Goal: Task Accomplishment & Management: Use online tool/utility

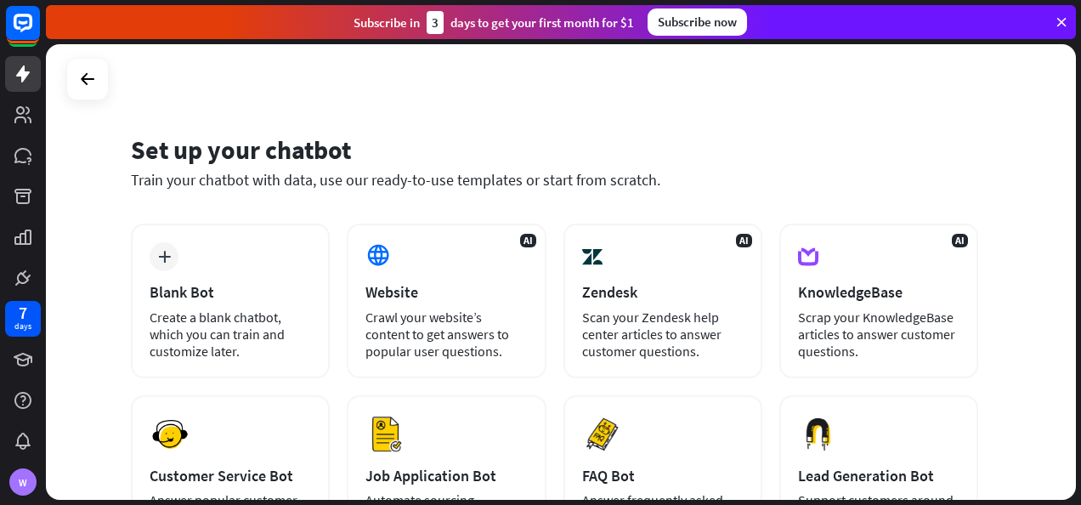
drag, startPoint x: 246, startPoint y: 260, endPoint x: 534, endPoint y: 134, distance: 313.5
click at [534, 134] on div "Set up your chatbot Train your chatbot with data, use our ready-to-use template…" at bounding box center [561, 271] width 1030 height 455
click at [534, 134] on div "Set up your chatbot" at bounding box center [554, 149] width 847 height 32
click at [527, 139] on div "Set up your chatbot" at bounding box center [554, 149] width 847 height 32
click at [24, 34] on rect at bounding box center [22, 22] width 37 height 37
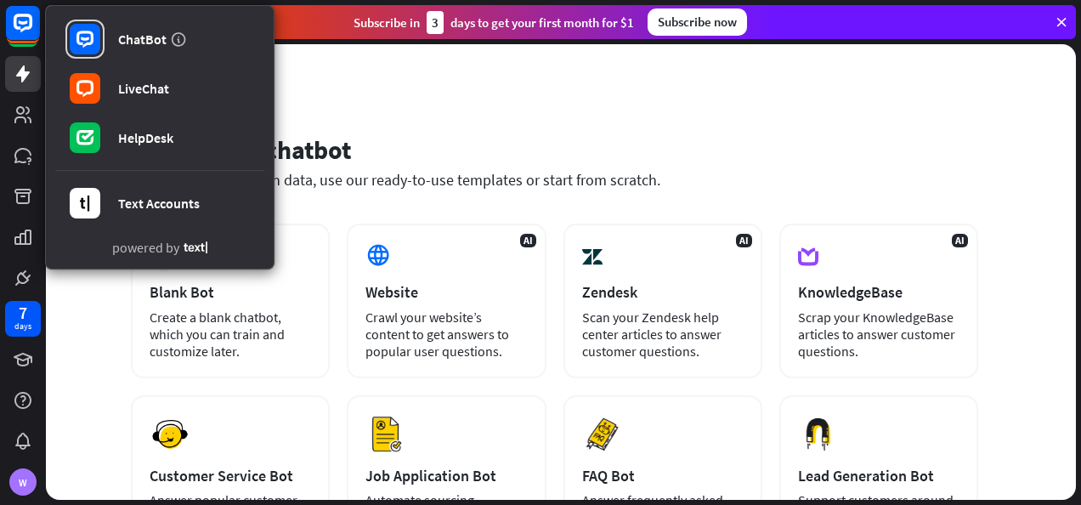
click at [397, 67] on div "Set up your chatbot Train your chatbot with data, use our ready-to-use template…" at bounding box center [561, 271] width 1030 height 455
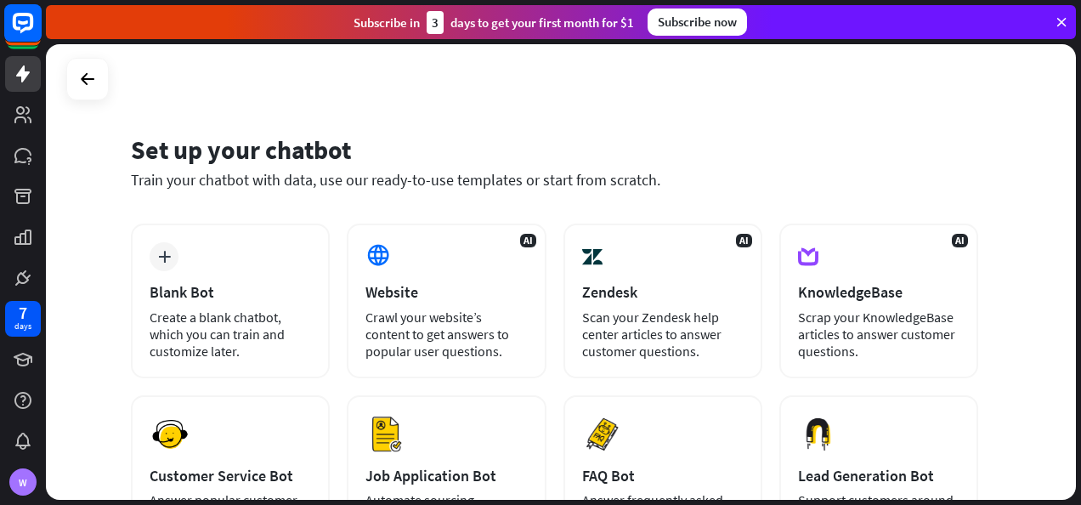
click at [26, 10] on rect at bounding box center [22, 22] width 37 height 37
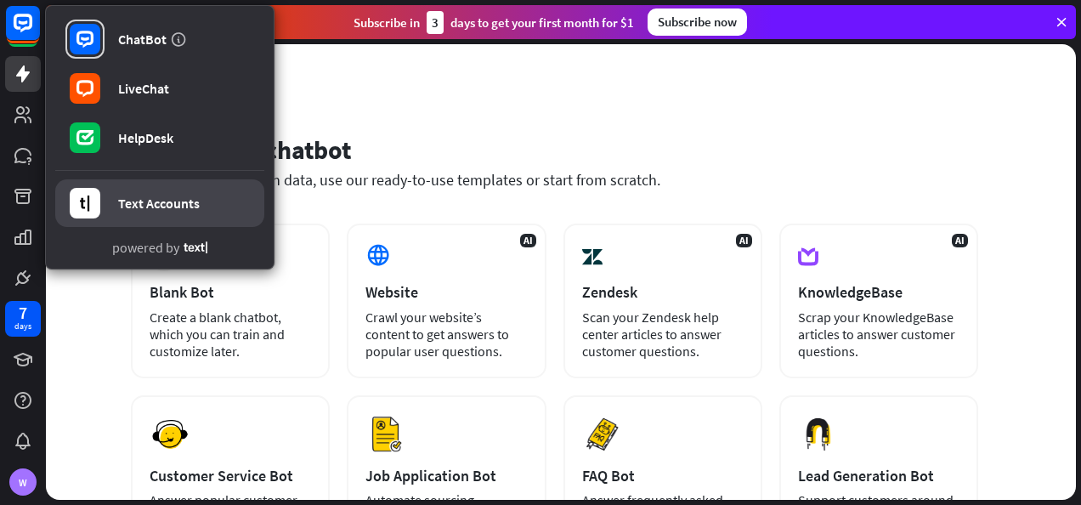
click at [117, 208] on link "Text Accounts" at bounding box center [159, 203] width 209 height 48
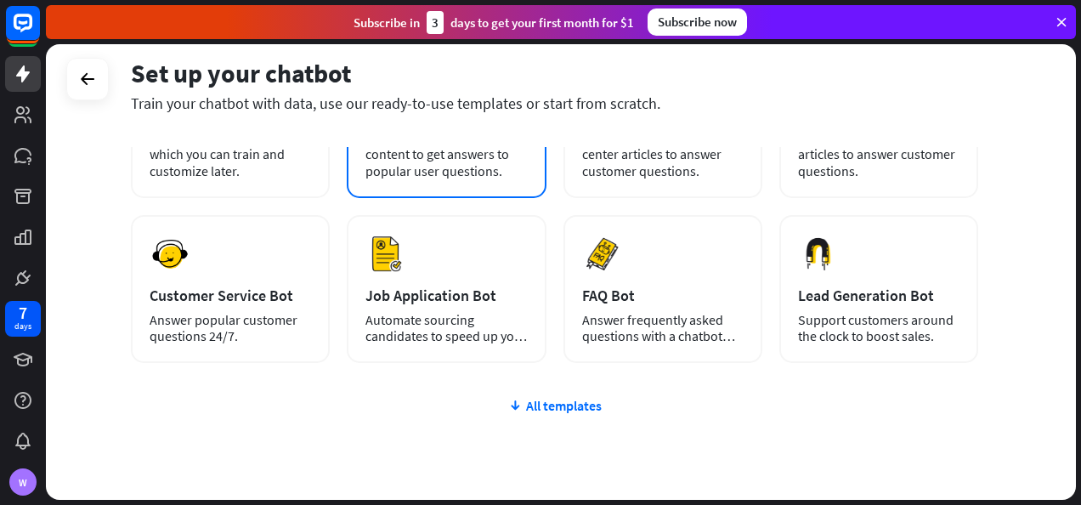
scroll to position [77, 0]
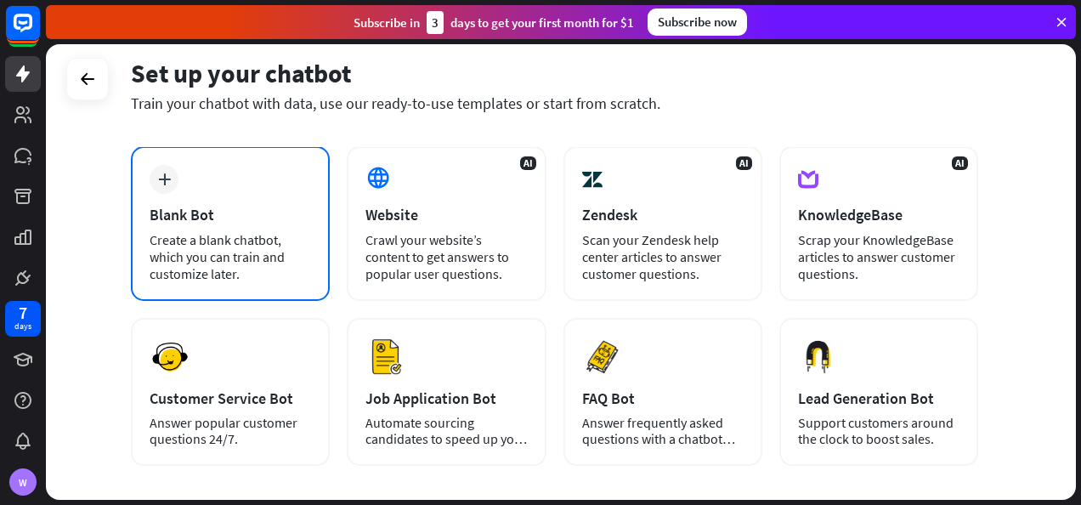
click at [286, 244] on div "Create a blank chatbot, which you can train and customize later." at bounding box center [230, 256] width 161 height 51
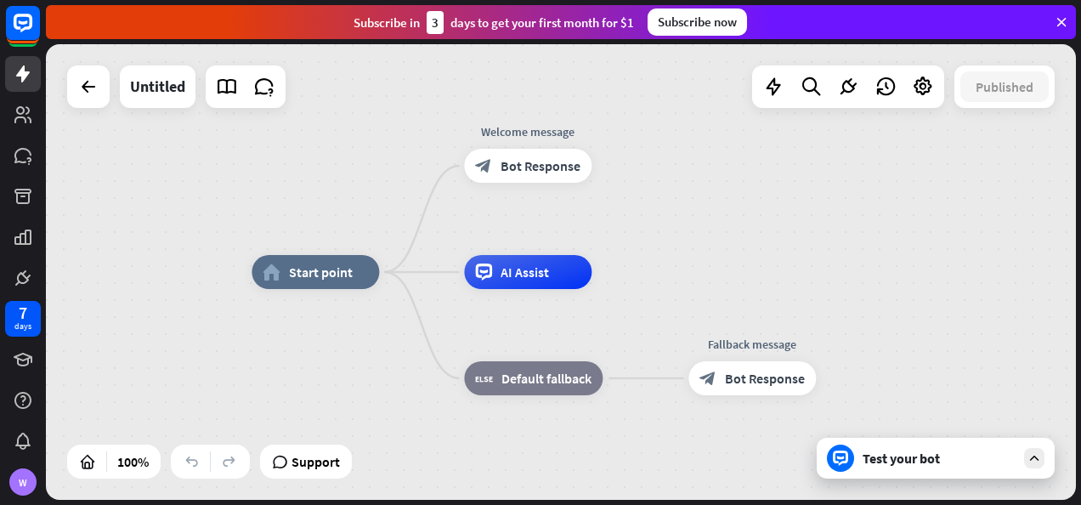
click at [887, 470] on div "Test your bot" at bounding box center [936, 458] width 238 height 41
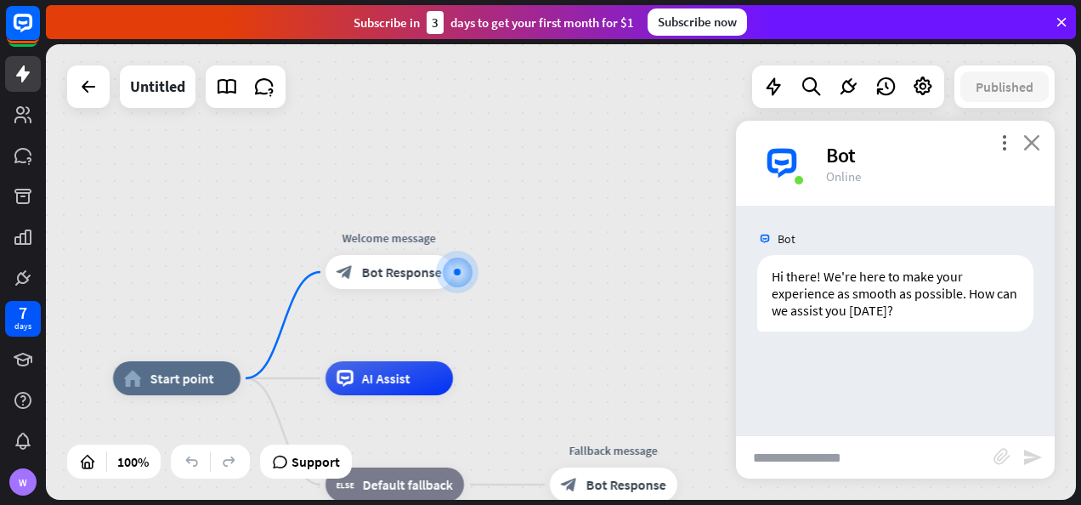
click at [1027, 135] on icon "close" at bounding box center [1031, 142] width 17 height 16
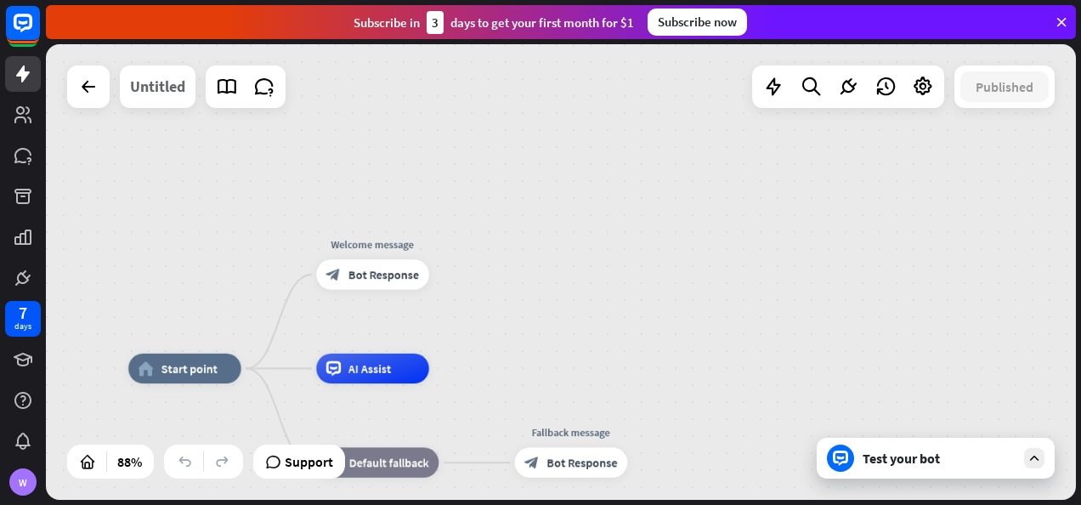
click at [168, 98] on div "Untitled" at bounding box center [157, 86] width 55 height 42
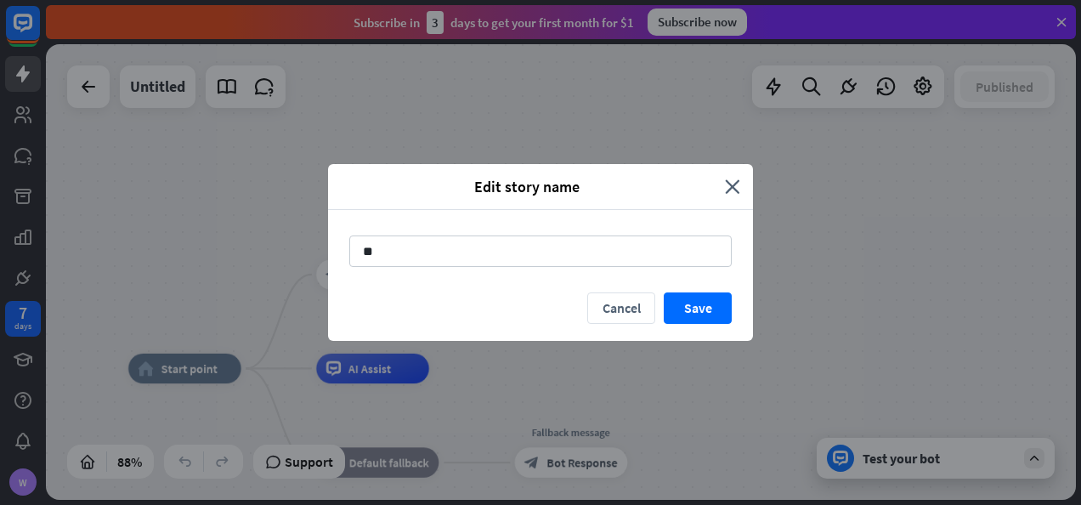
type input "*"
type input "**********"
click at [698, 314] on button "Save" at bounding box center [698, 307] width 68 height 31
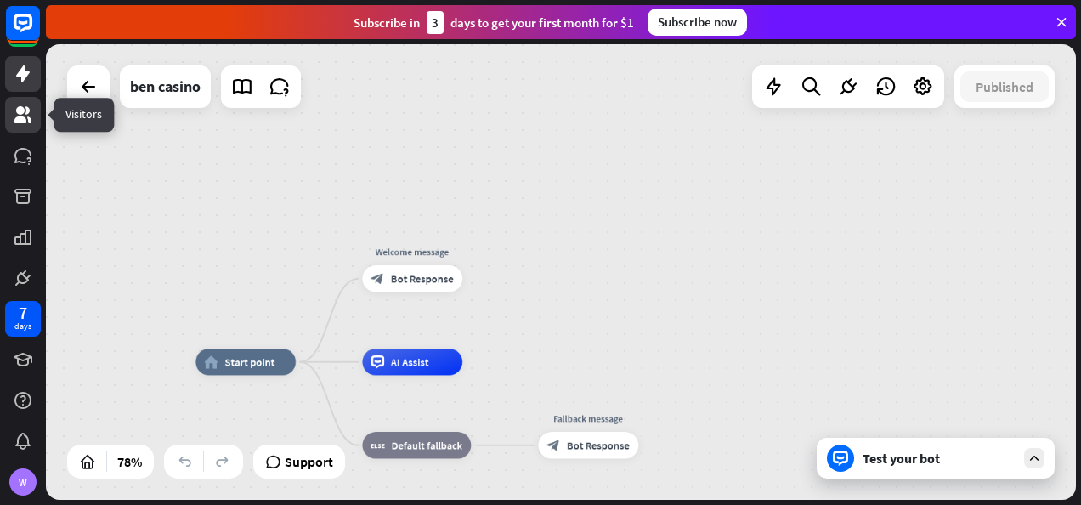
click at [25, 116] on icon at bounding box center [23, 115] width 20 height 20
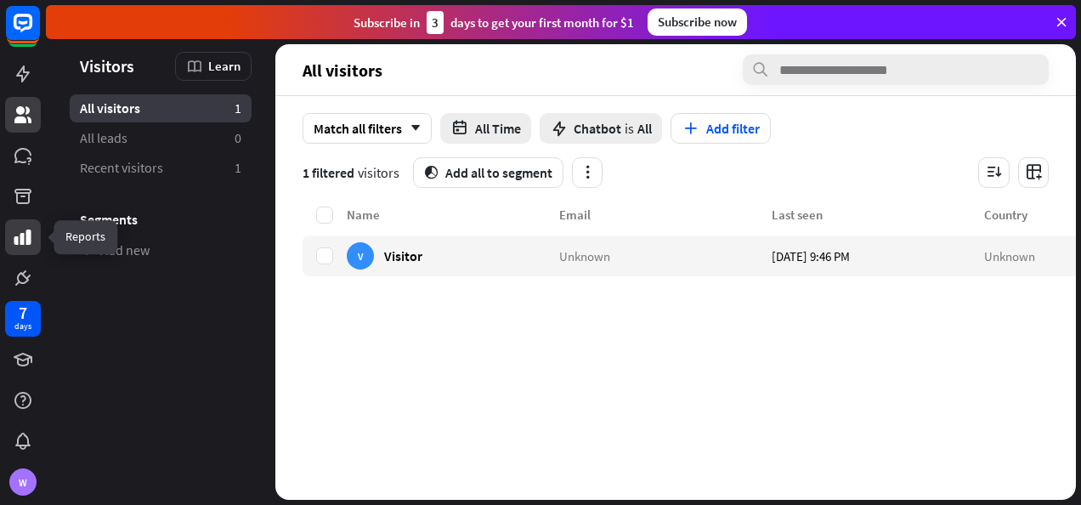
click at [24, 243] on icon at bounding box center [23, 237] width 20 height 20
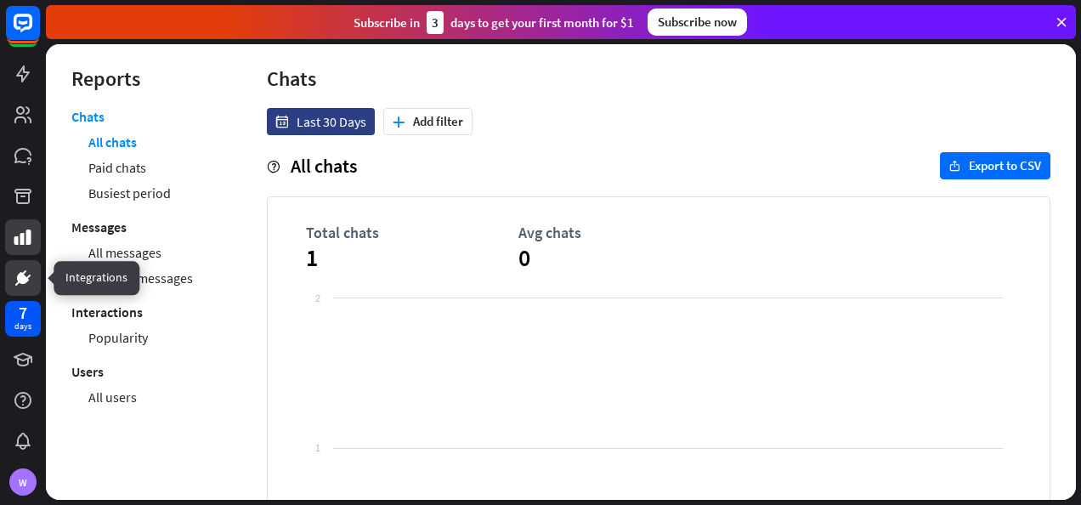
click at [19, 279] on icon at bounding box center [23, 278] width 12 height 12
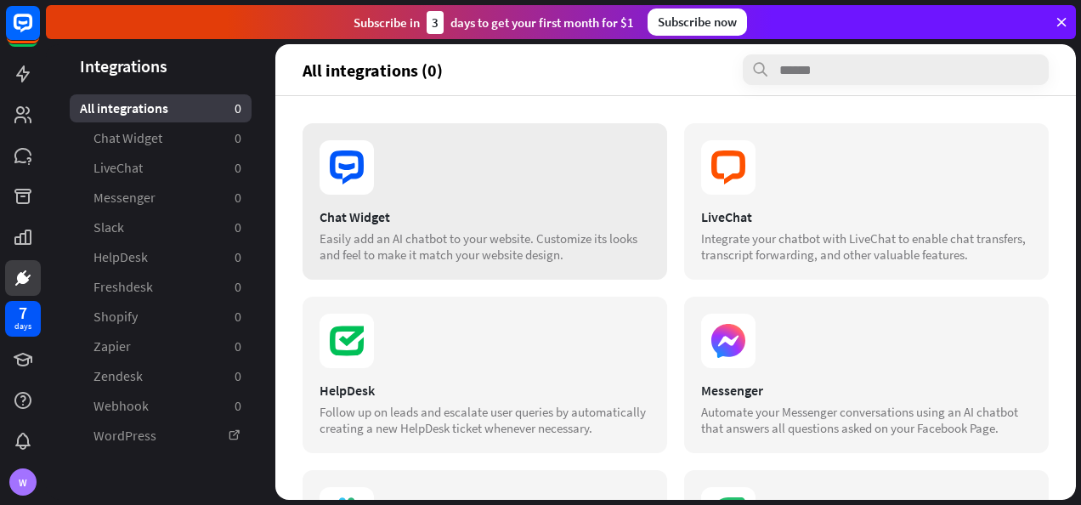
click at [398, 184] on section at bounding box center [484, 167] width 331 height 54
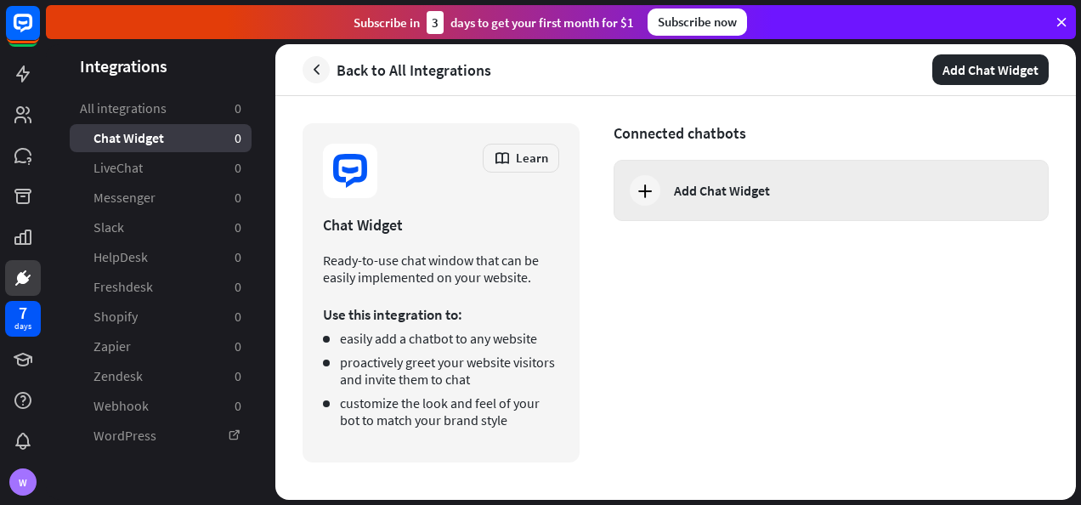
click at [651, 200] on icon at bounding box center [645, 190] width 20 height 20
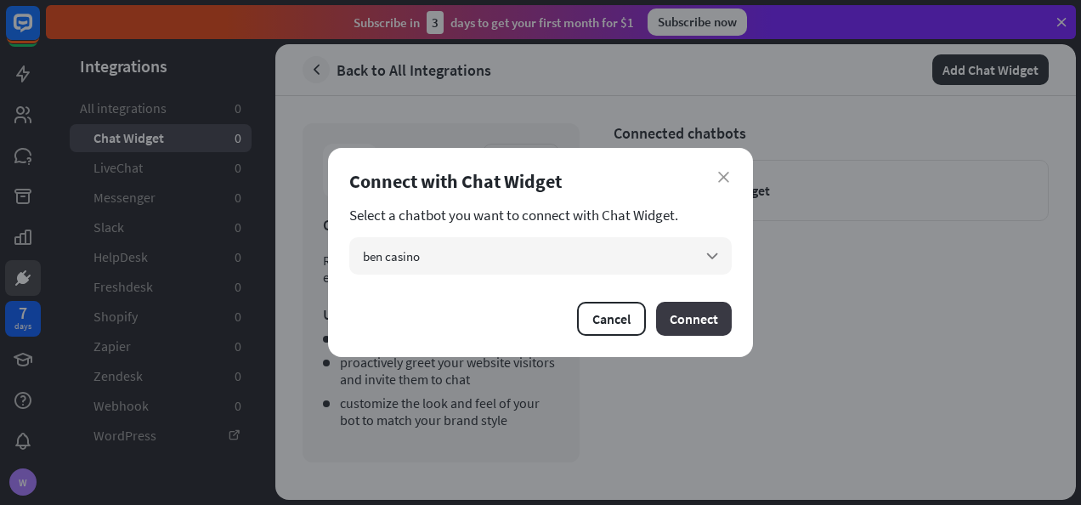
click at [704, 323] on button "Connect" at bounding box center [694, 319] width 76 height 34
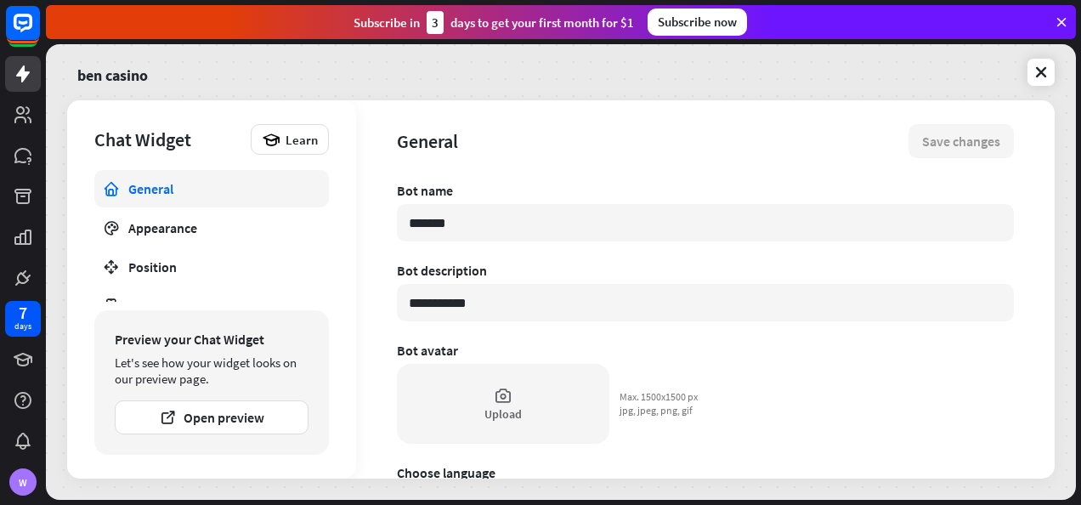
type textarea "*"
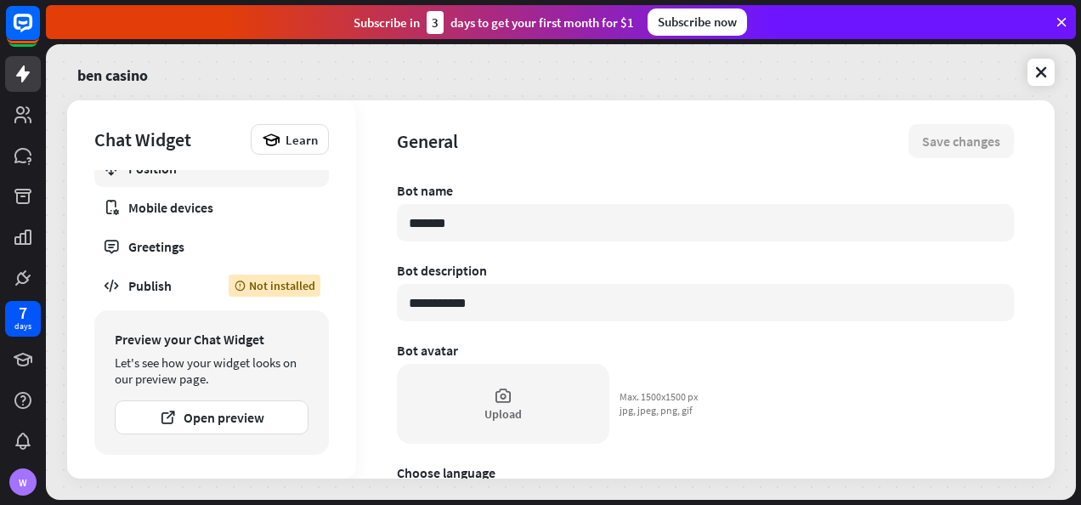
scroll to position [100, 0]
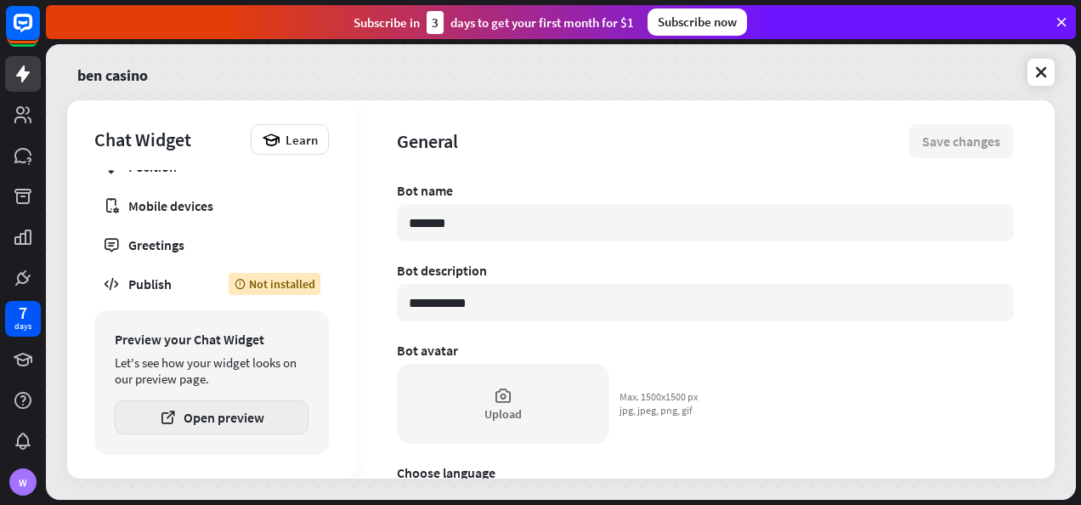
click at [278, 417] on button "Open preview" at bounding box center [212, 417] width 194 height 34
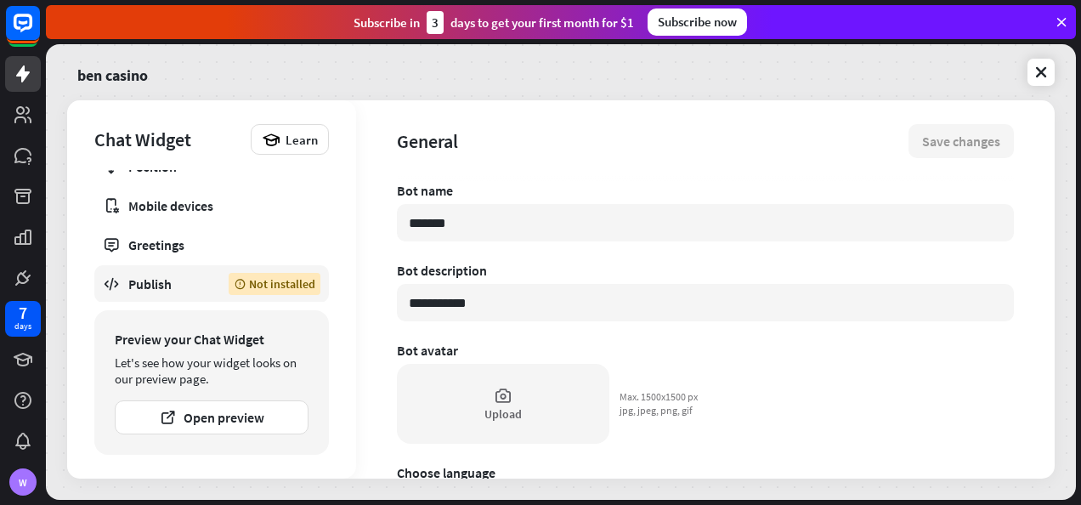
click at [308, 284] on div "Not installed" at bounding box center [275, 284] width 92 height 22
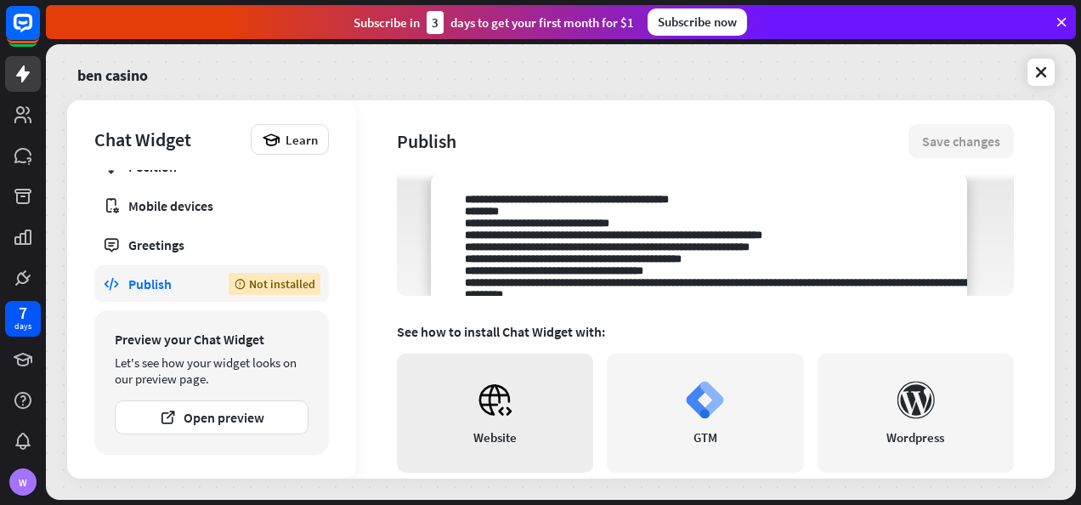
scroll to position [340, 0]
